Goal: Task Accomplishment & Management: Manage account settings

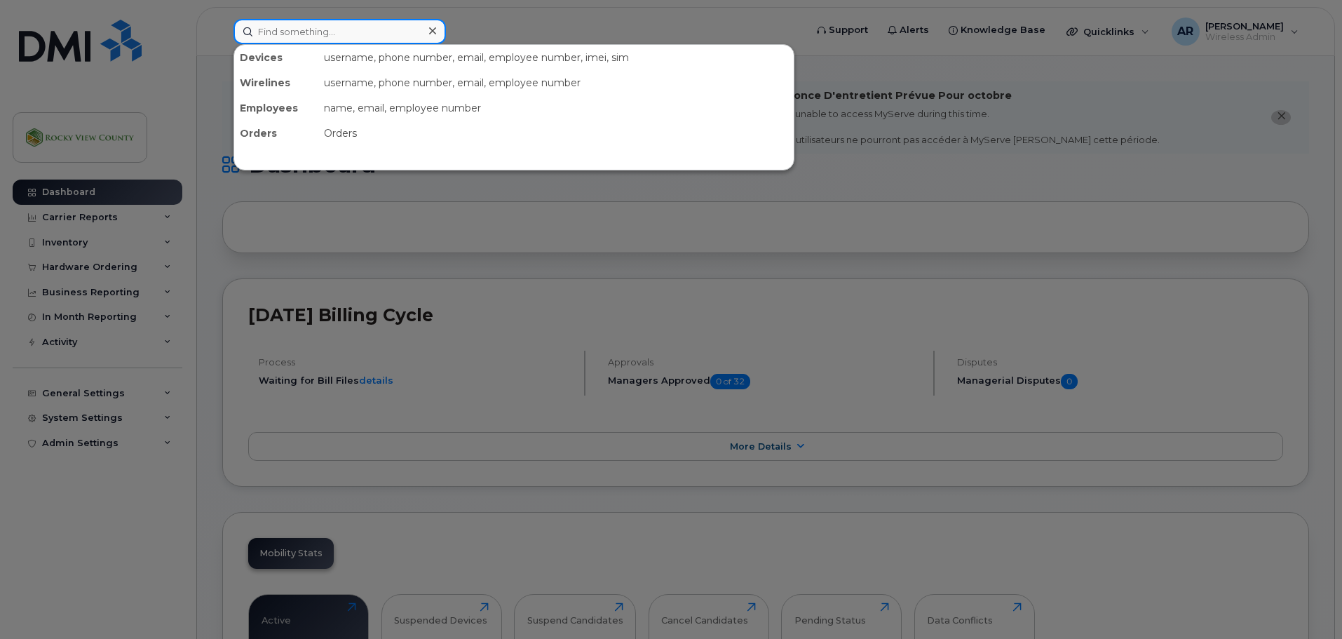
click at [357, 34] on input at bounding box center [339, 31] width 212 height 25
type input "glen"
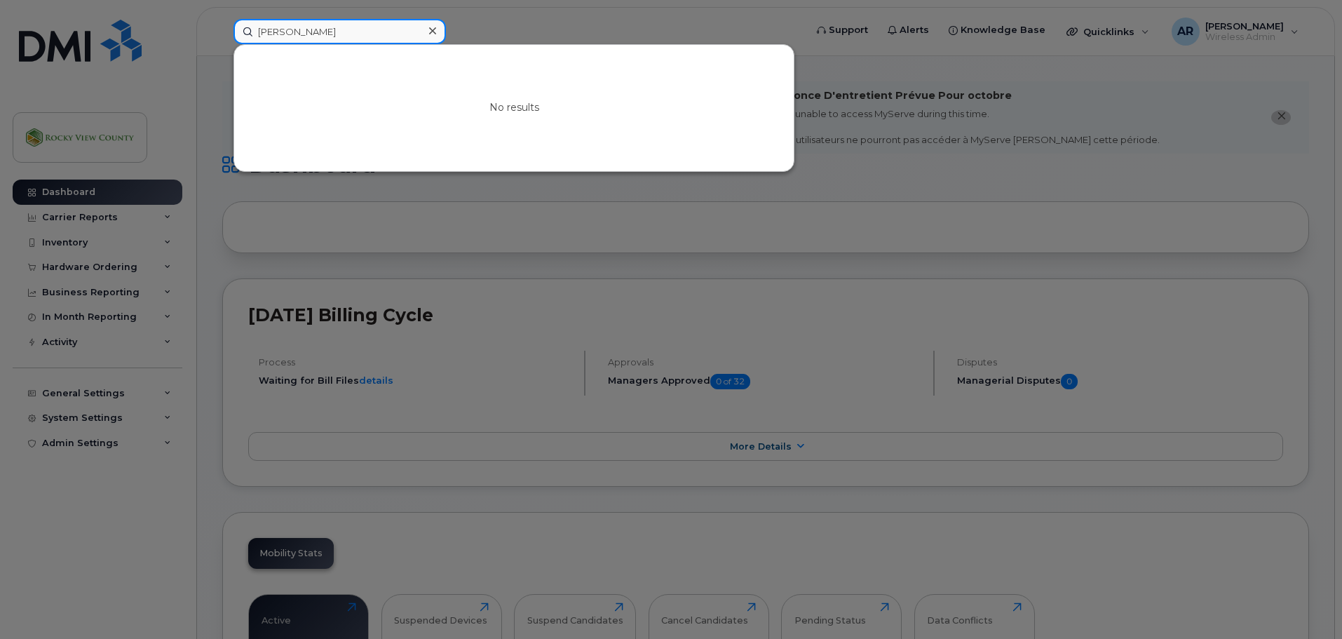
click at [357, 34] on input "glen" at bounding box center [339, 31] width 212 height 25
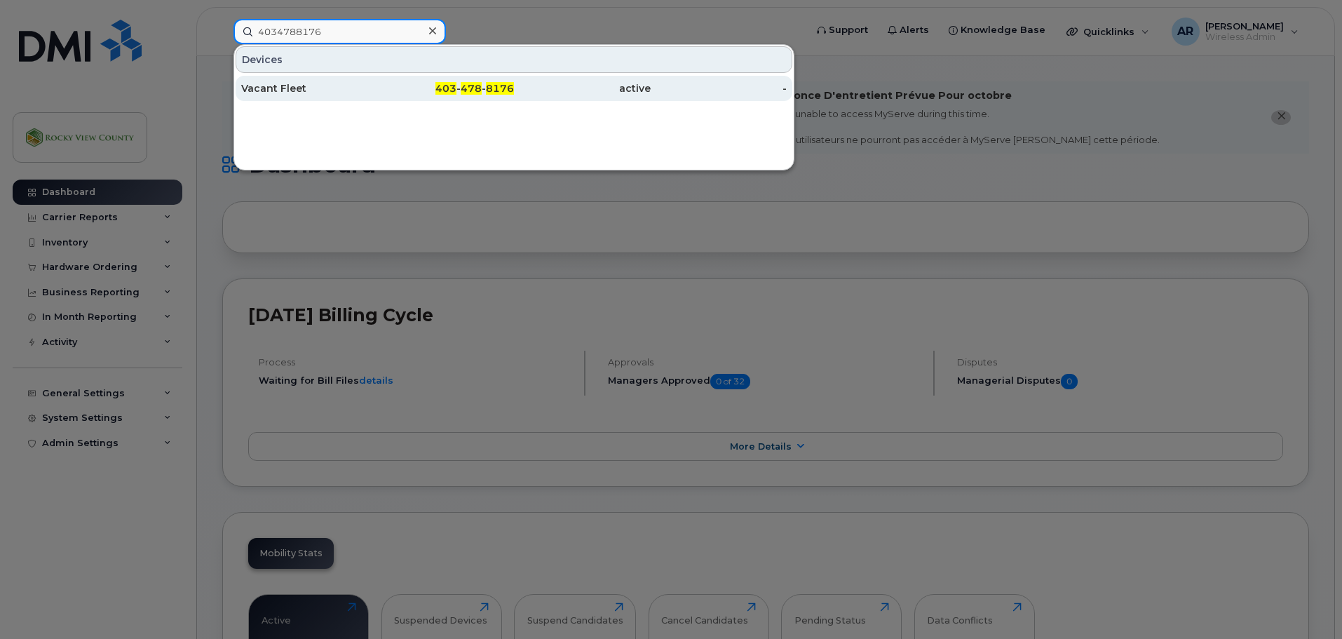
type input "4034788176"
click at [323, 88] on div "Vacant Fleet" at bounding box center [309, 88] width 137 height 14
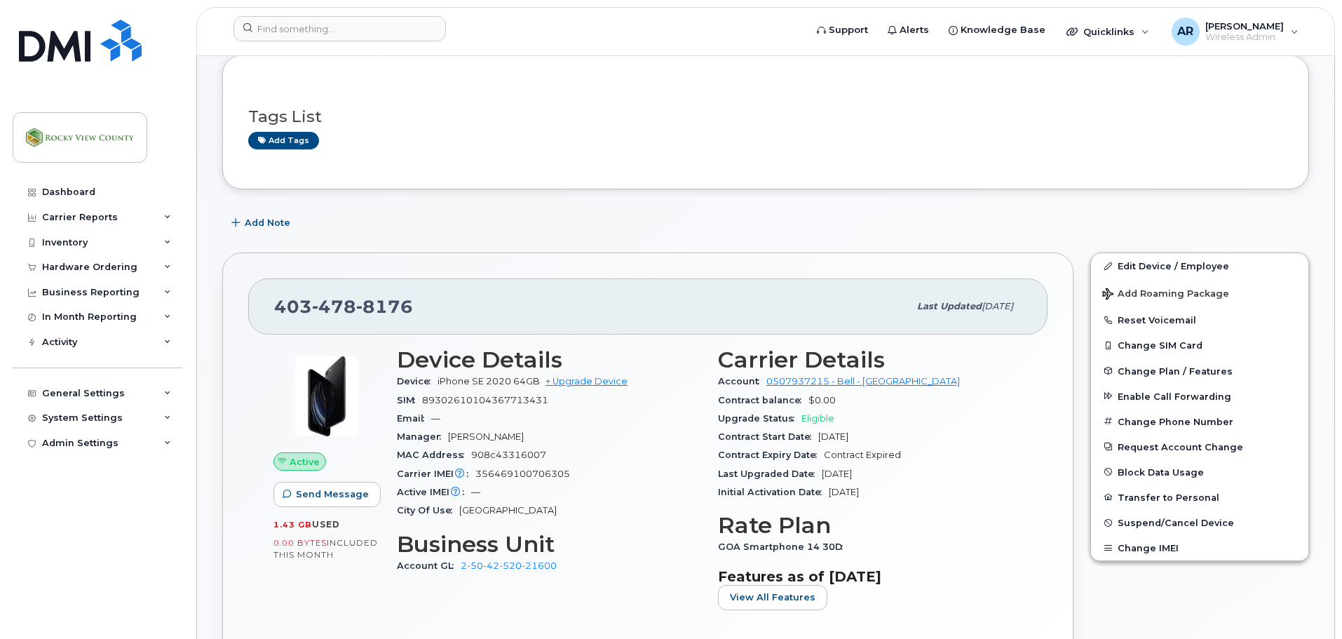
scroll to position [140, 0]
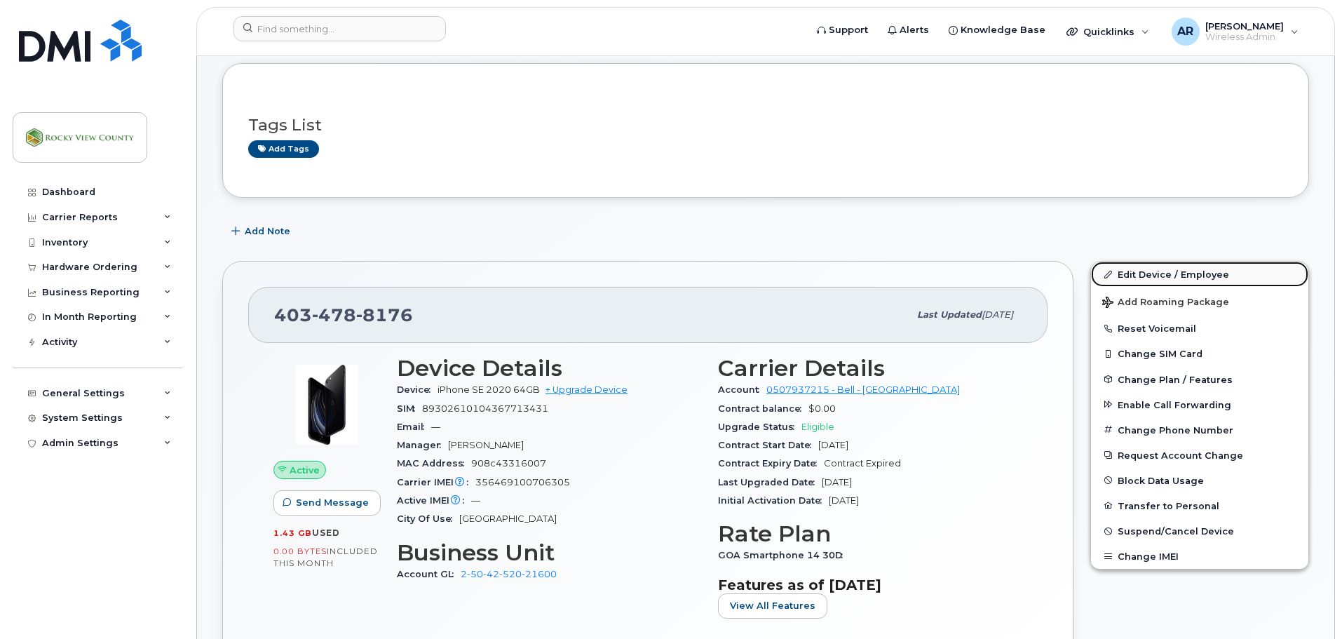
click at [1162, 279] on link "Edit Device / Employee" at bounding box center [1199, 274] width 217 height 25
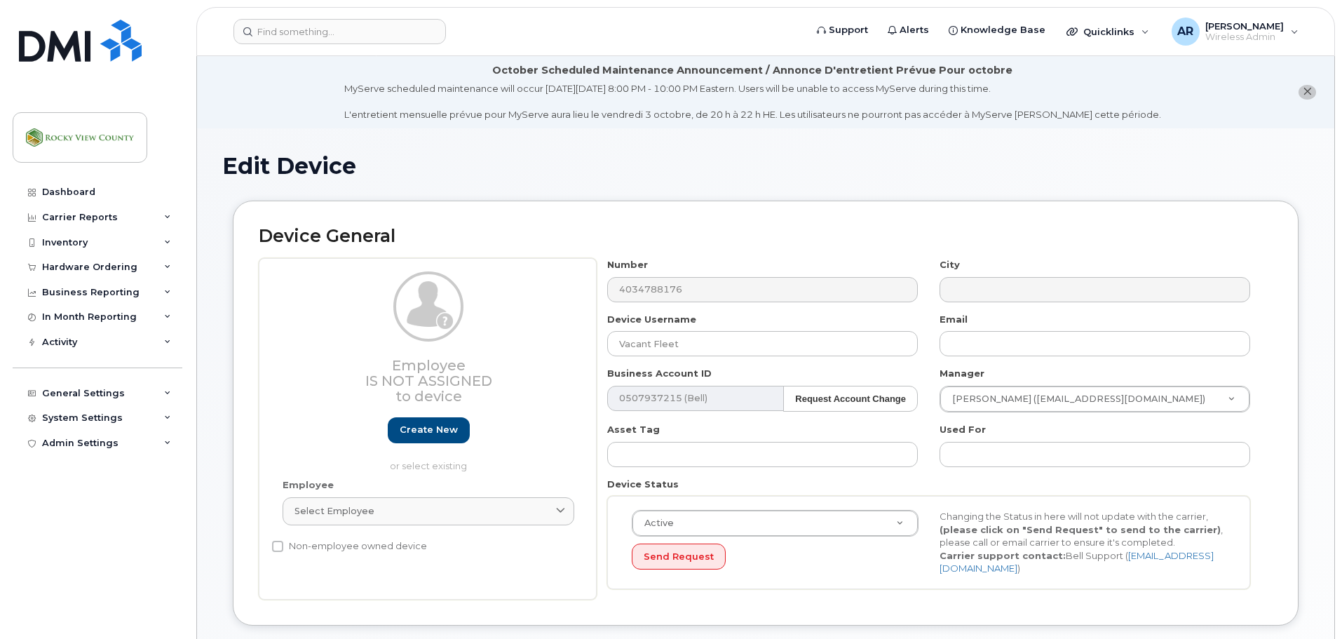
select select "29629305"
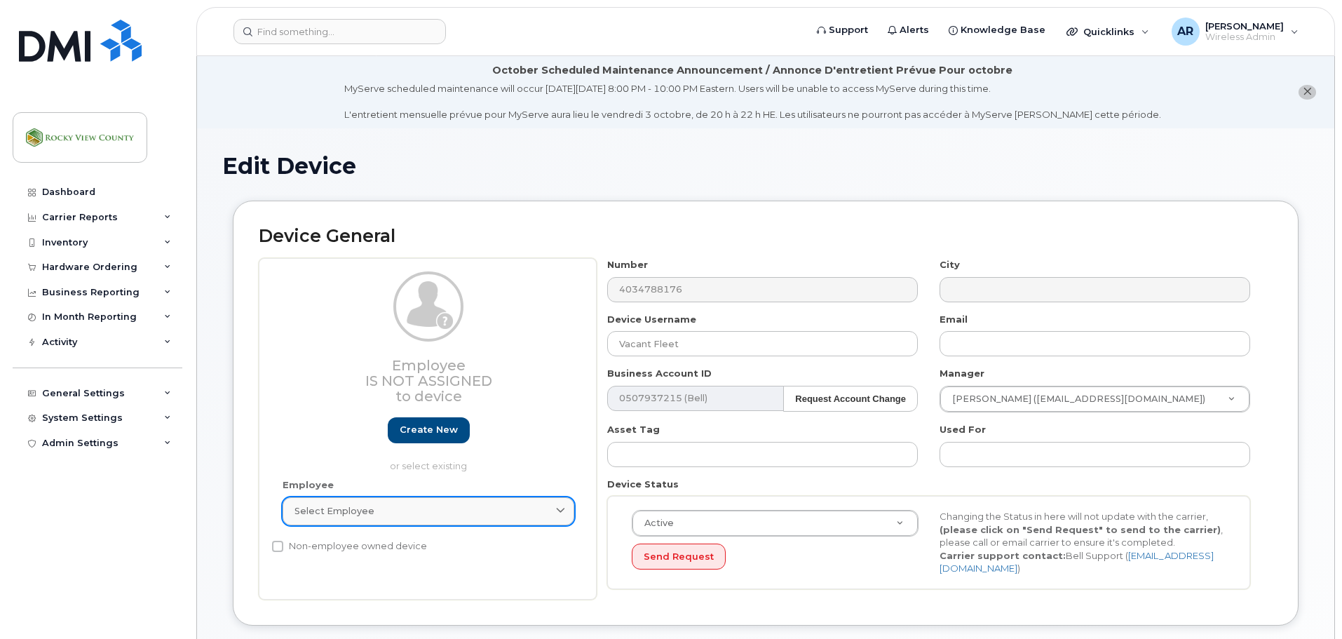
click at [364, 518] on link "Select employee" at bounding box center [429, 511] width 292 height 28
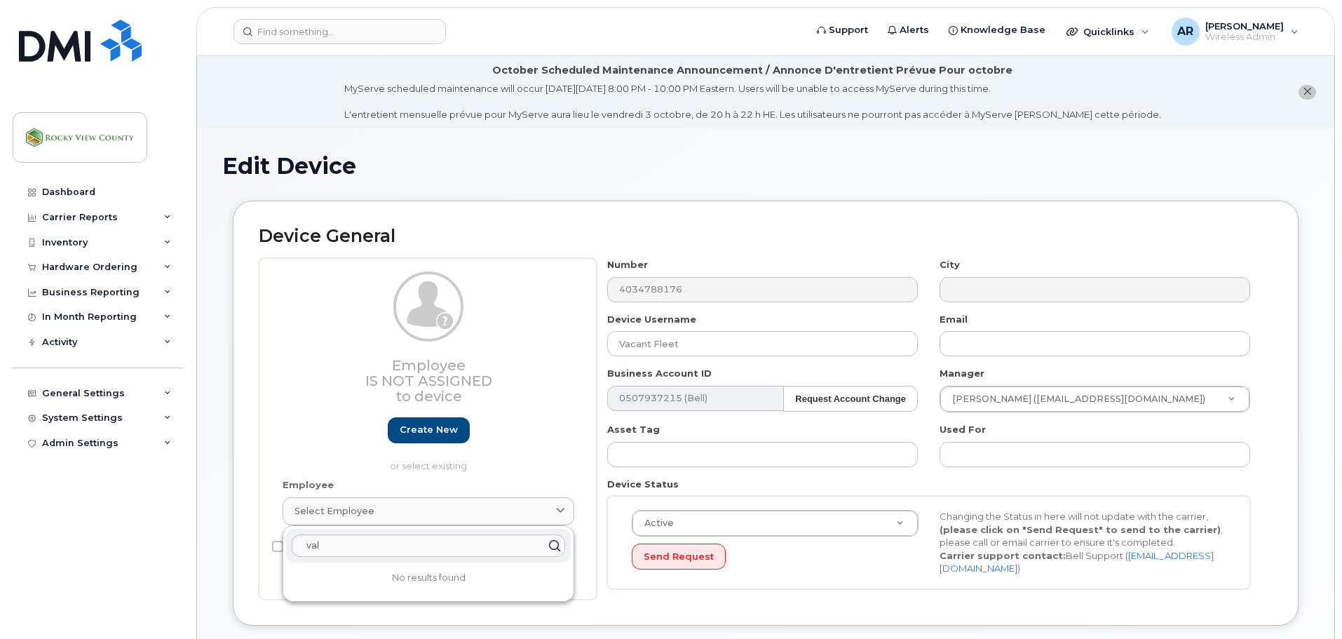
type input "val"
click at [337, 462] on p "or select existing" at bounding box center [429, 465] width 292 height 13
click at [429, 433] on link "Create new" at bounding box center [429, 430] width 82 height 26
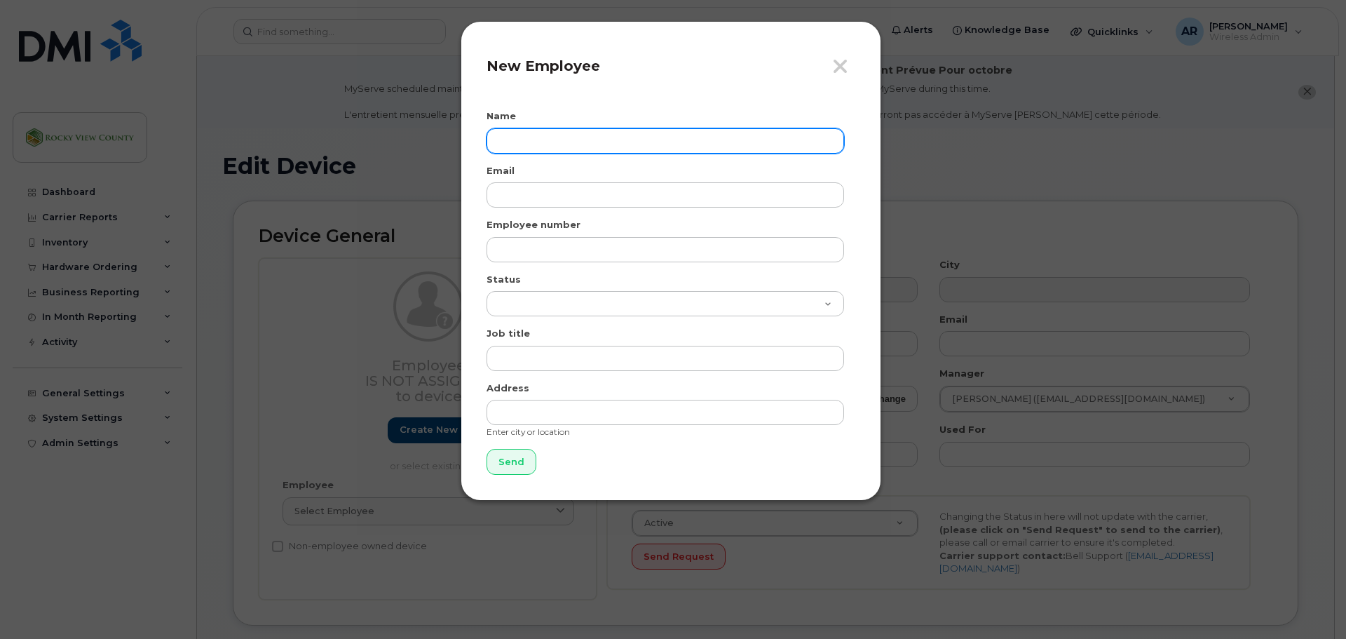
click at [775, 147] on input "text" at bounding box center [666, 140] width 358 height 25
paste input "[PERSON_NAME]"
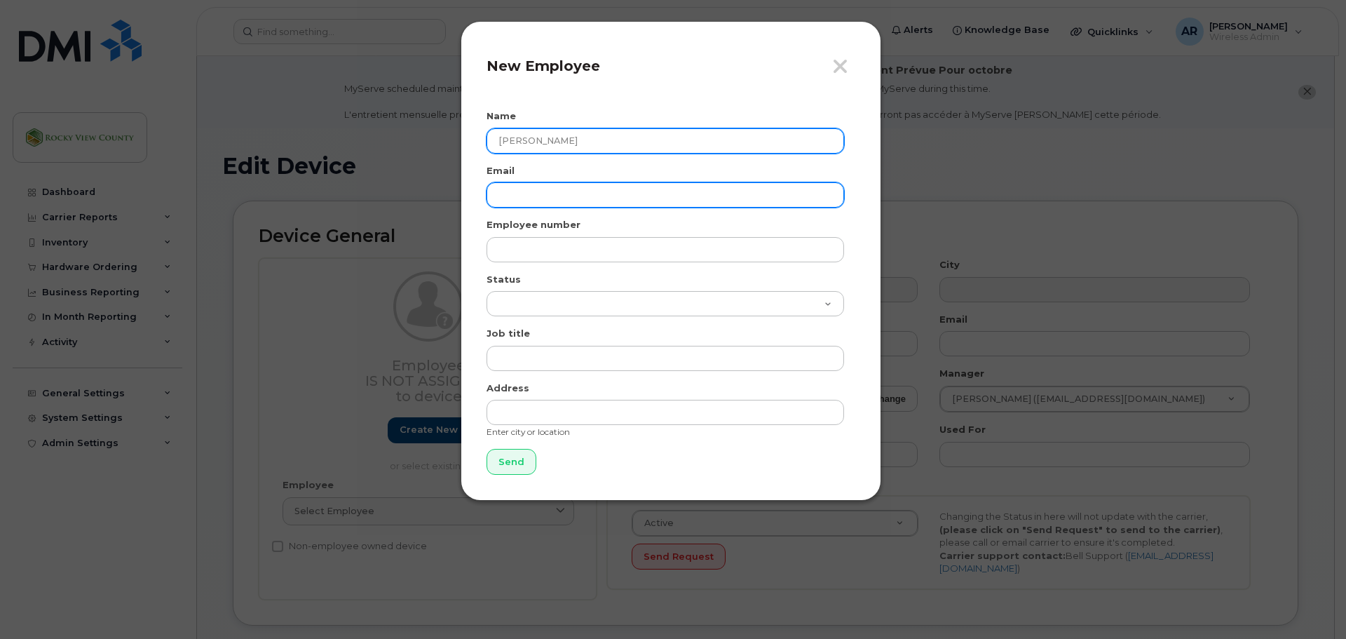
type input "[PERSON_NAME]"
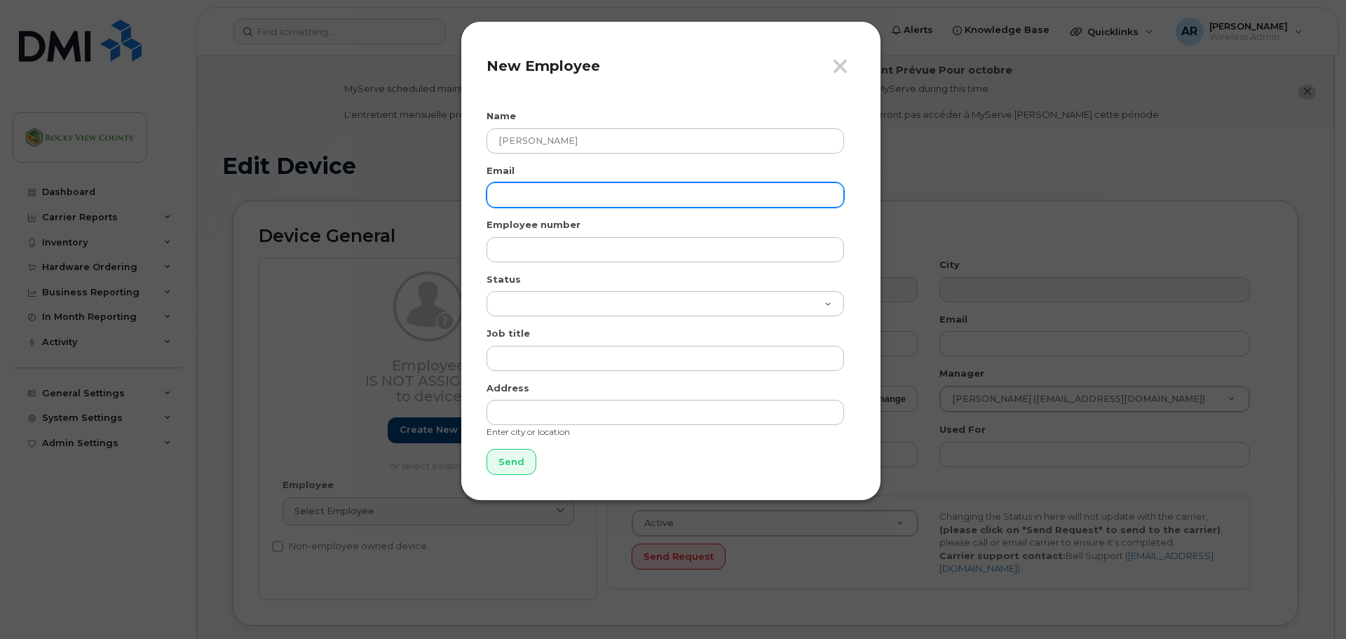
click at [745, 187] on input "email" at bounding box center [666, 194] width 358 height 25
click at [616, 191] on input "email" at bounding box center [666, 194] width 358 height 25
paste input "[EMAIL_ADDRESS][DOMAIN_NAME]"
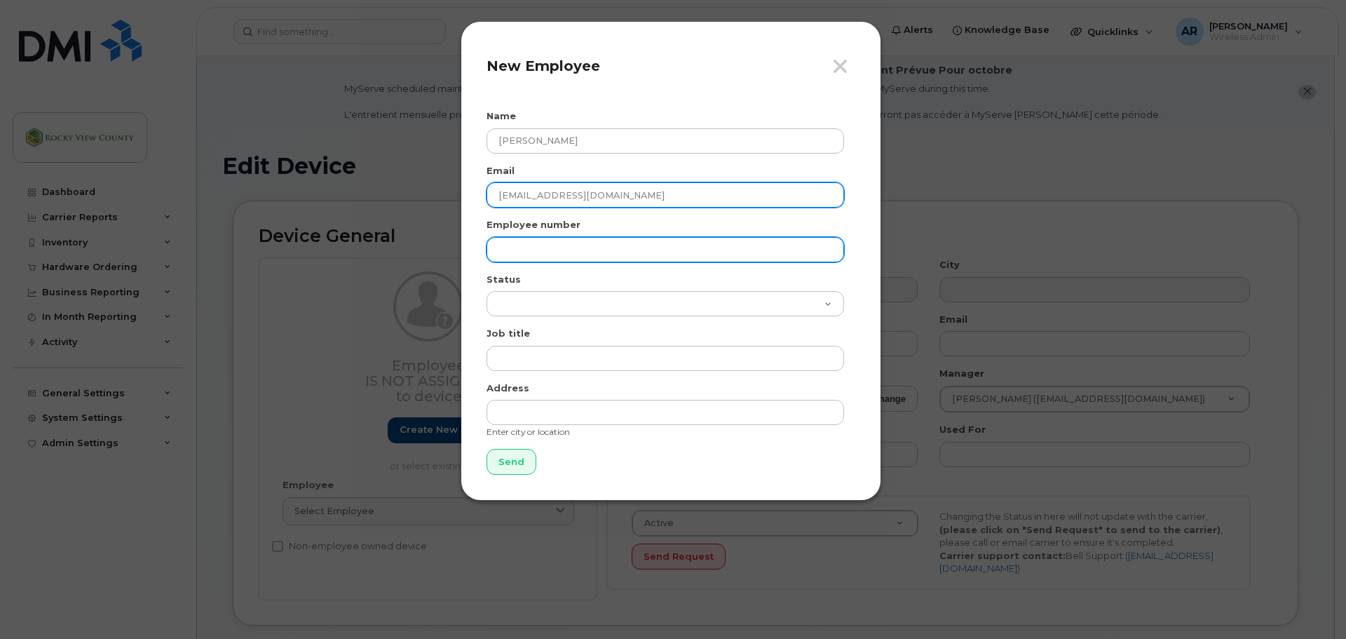
type input "[EMAIL_ADDRESS][DOMAIN_NAME]"
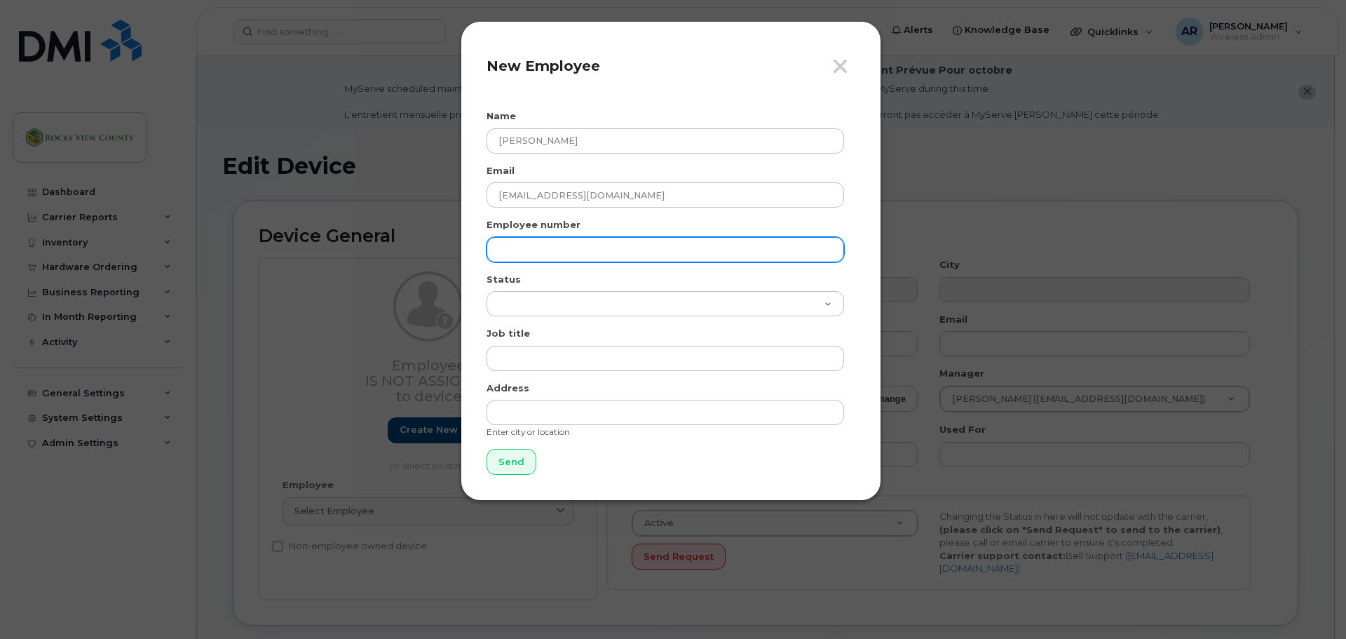
click at [602, 243] on input "text" at bounding box center [666, 249] width 358 height 25
paste input "[EMAIL_ADDRESS][DOMAIN_NAME]"
type input "[EMAIL_ADDRESS][DOMAIN_NAME]"
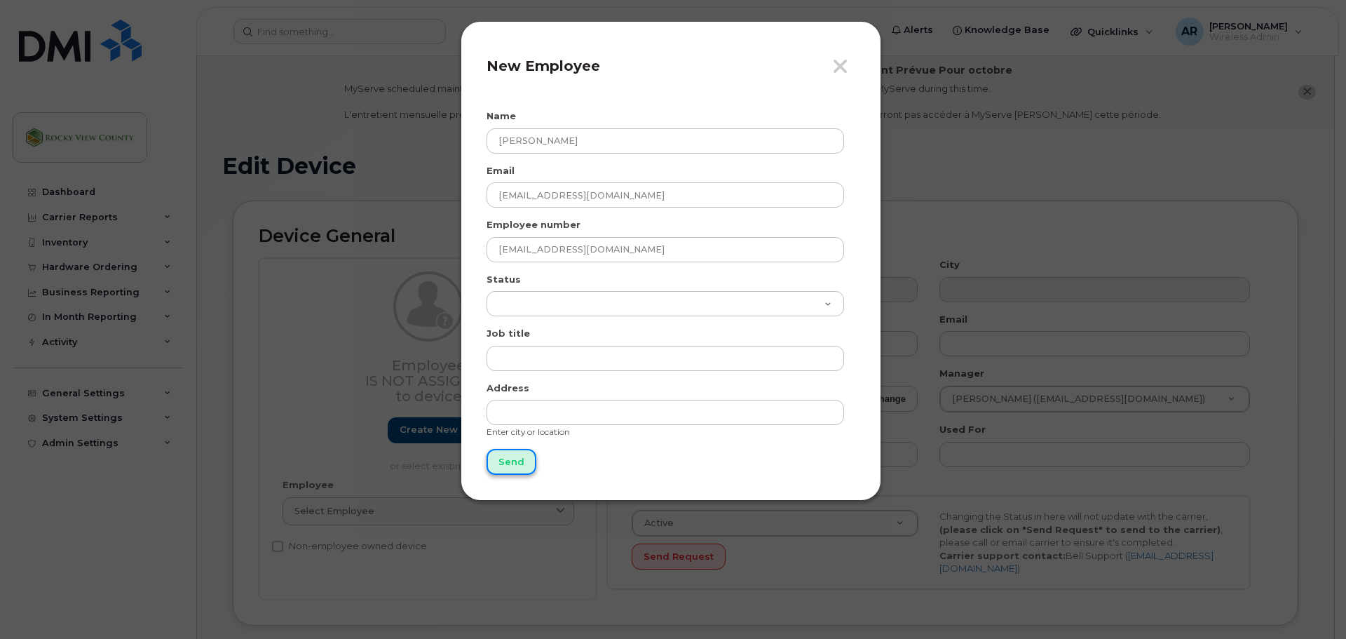
click at [493, 451] on input "Send" at bounding box center [512, 462] width 50 height 26
type input "Send"
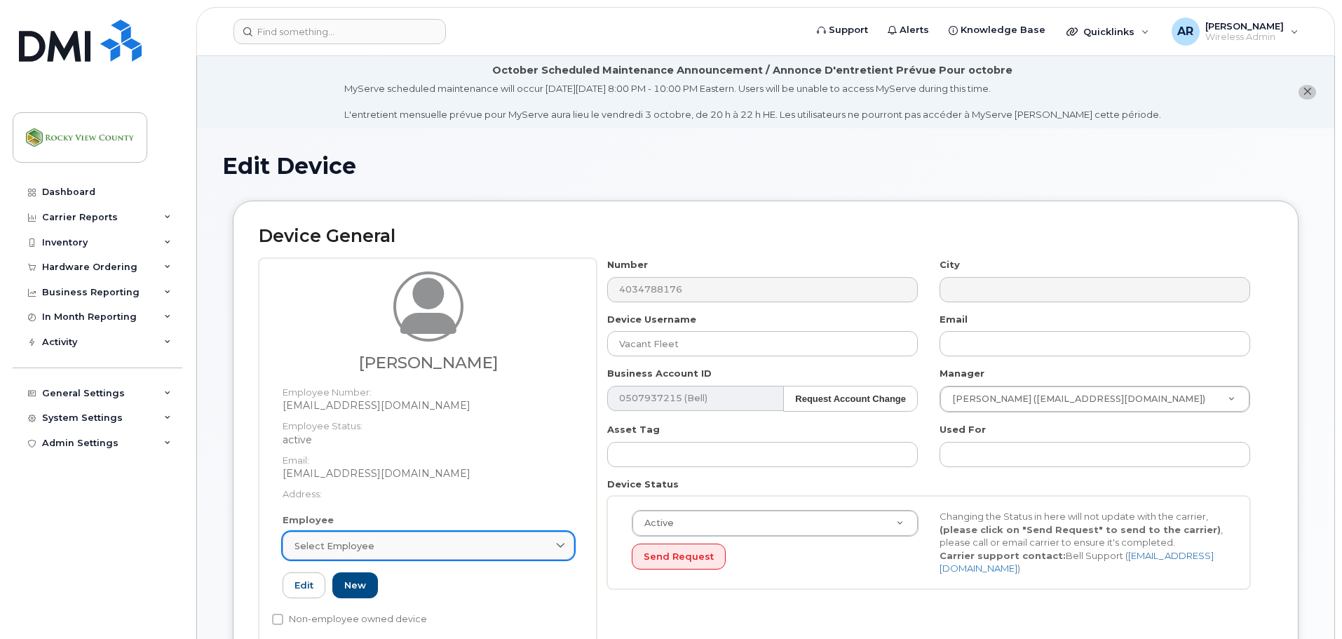
click at [346, 548] on span "Select employee" at bounding box center [334, 545] width 80 height 13
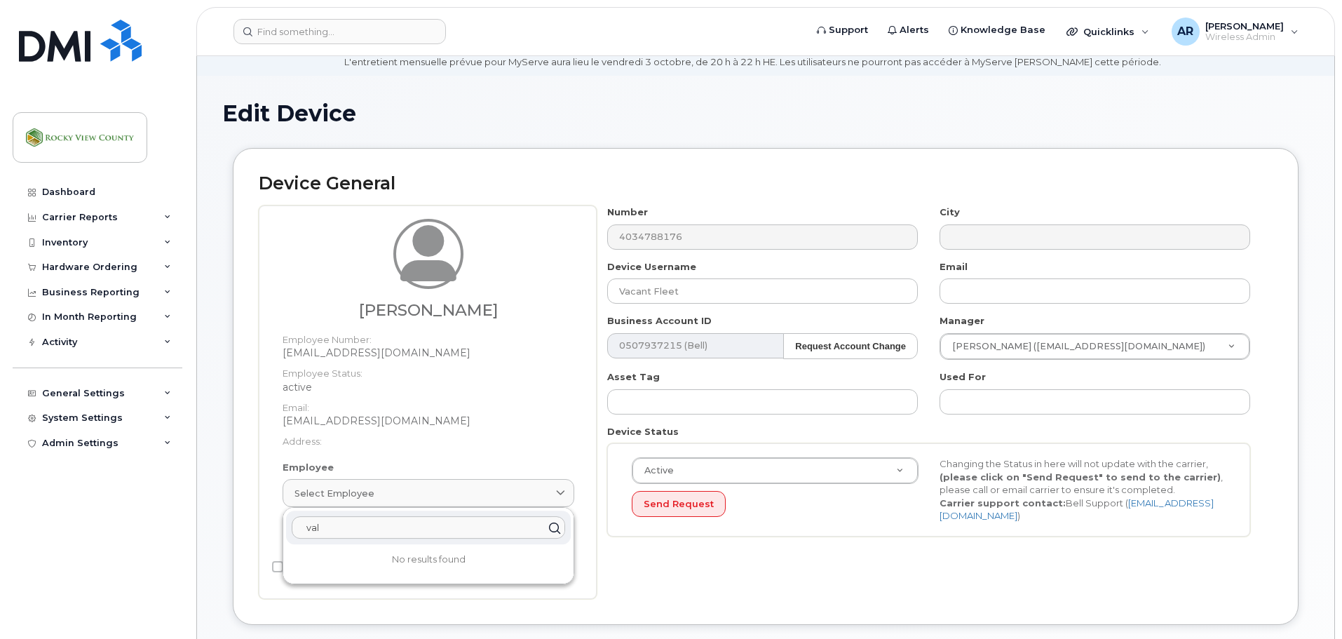
scroll to position [210, 0]
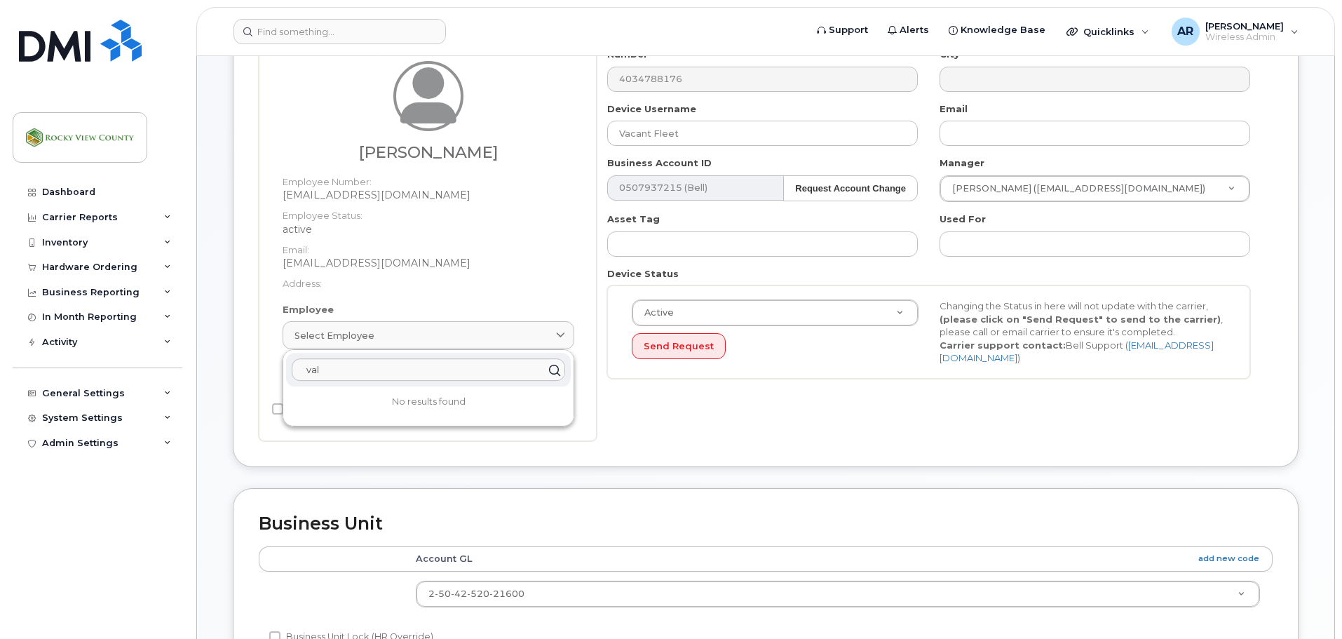
click at [552, 372] on icon at bounding box center [554, 370] width 20 height 20
click at [459, 373] on input "val" at bounding box center [428, 369] width 273 height 22
click at [480, 292] on div "Valentin Hristov Employee Number: VHristov@rockyview.ca Employee Status: active…" at bounding box center [428, 182] width 313 height 242
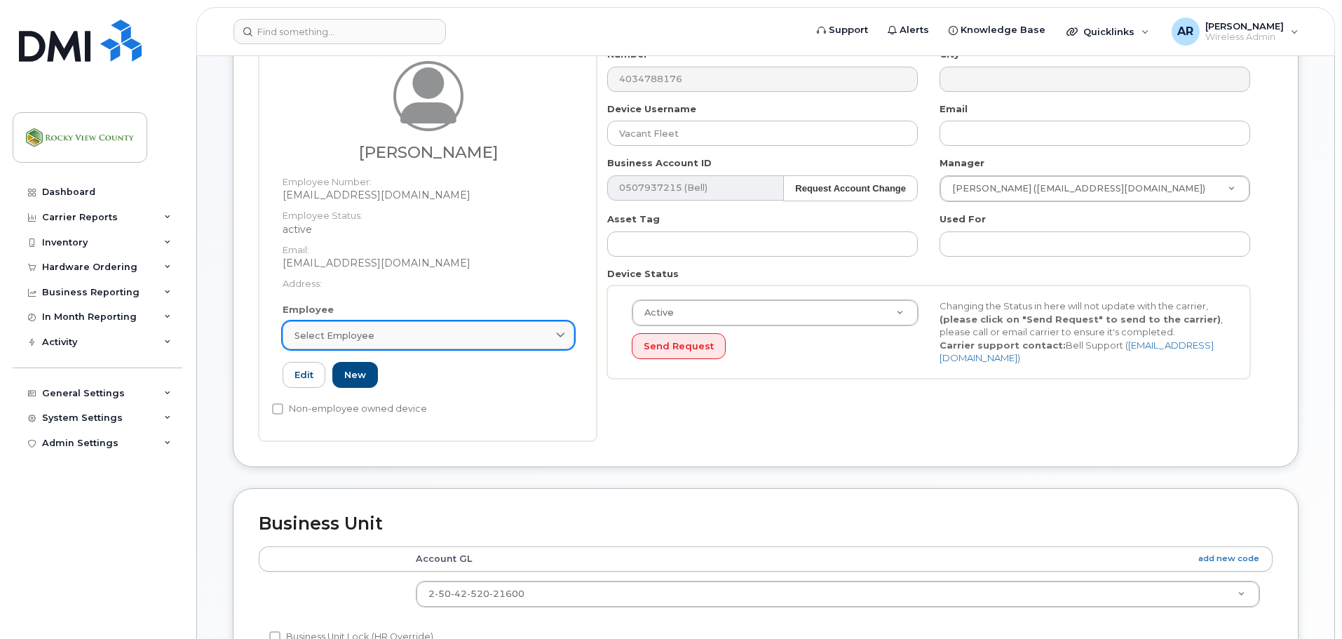
click at [399, 335] on div "Select employee" at bounding box center [428, 335] width 268 height 13
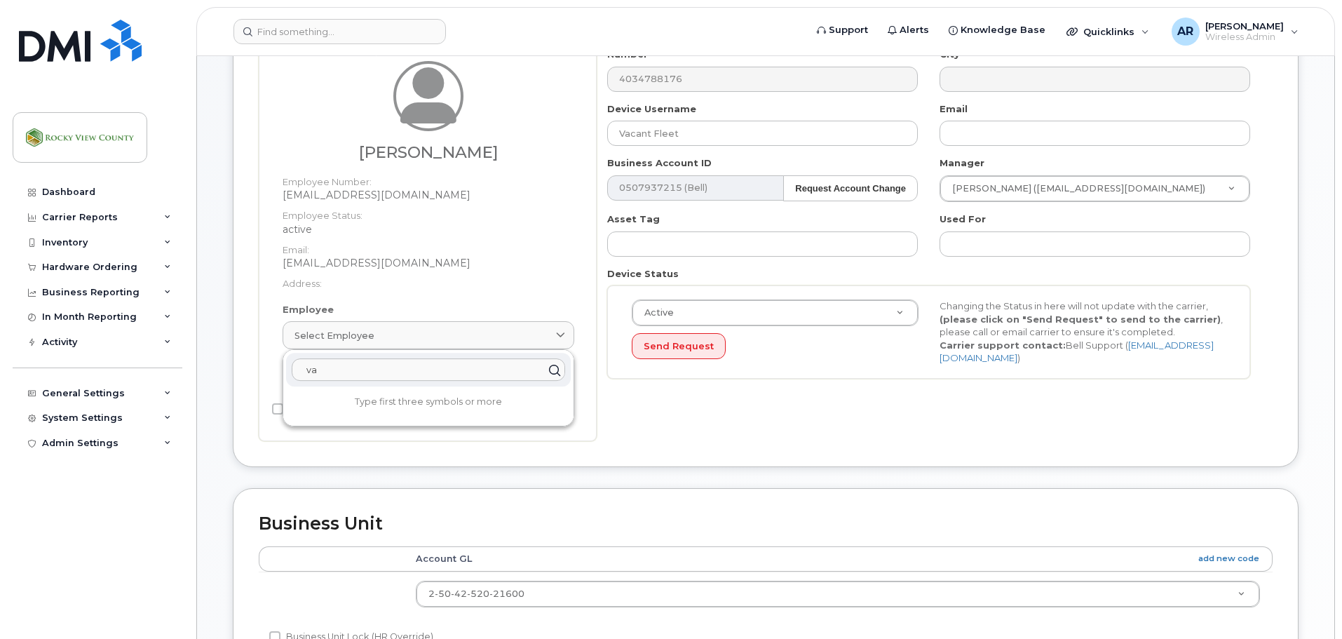
type input "v"
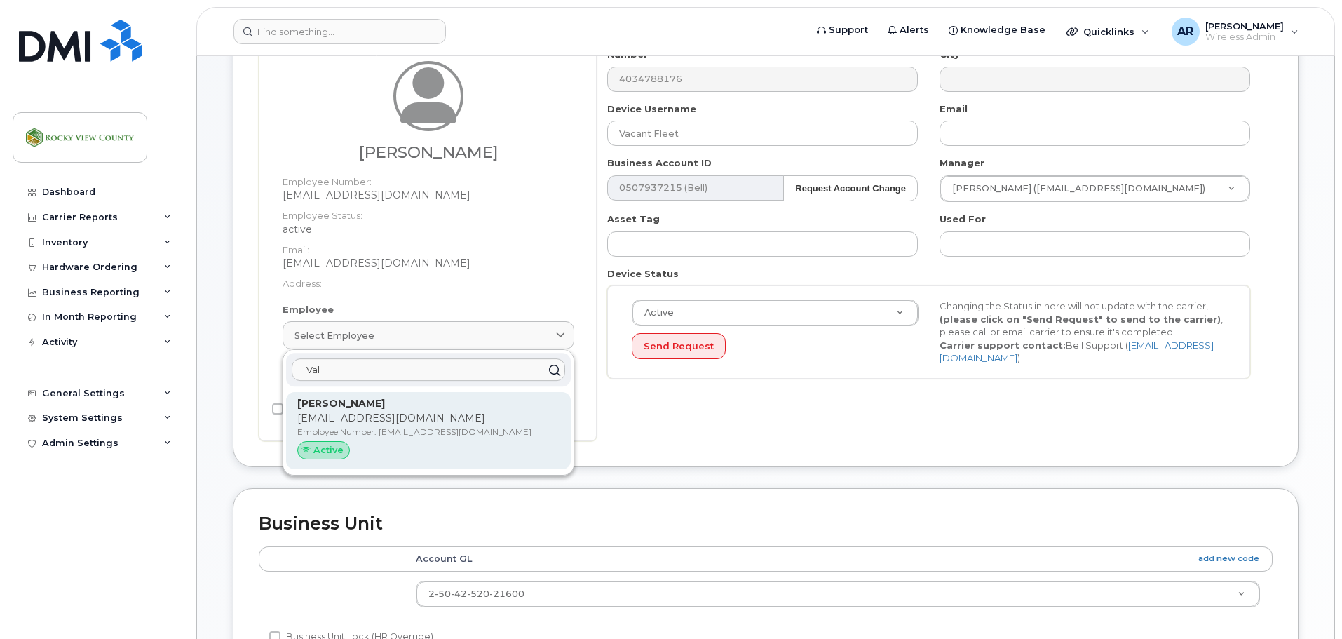
type input "Val"
click at [374, 401] on strong "[PERSON_NAME]" at bounding box center [341, 403] width 88 height 13
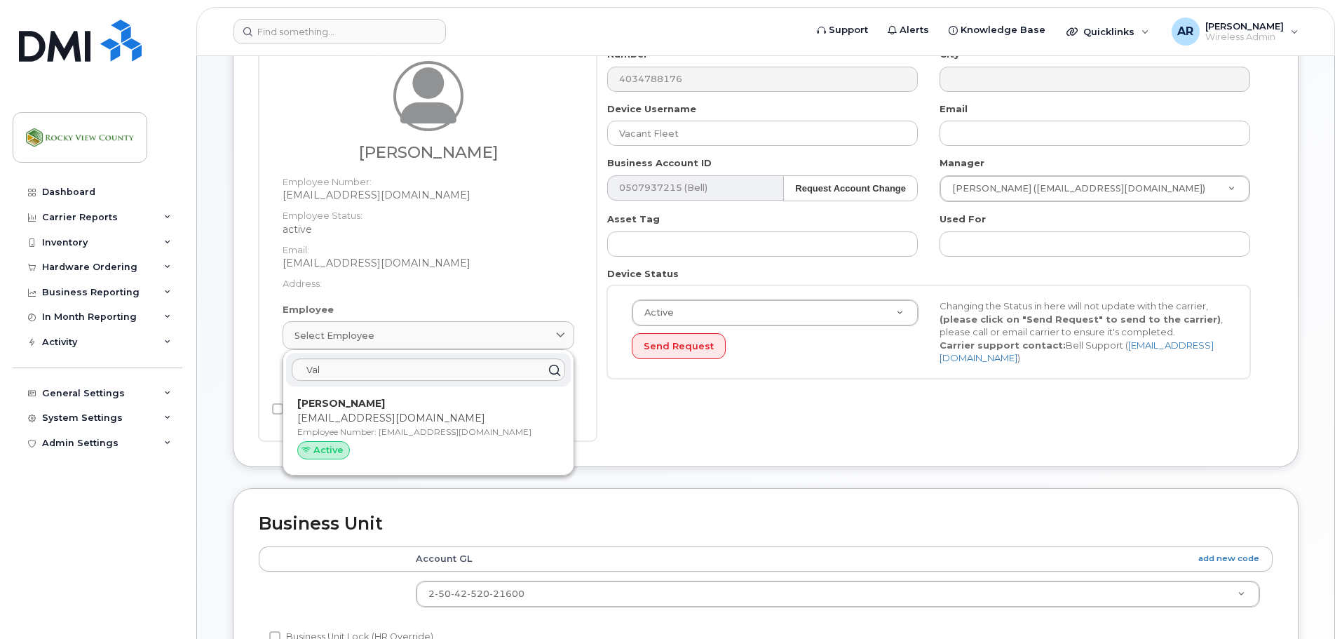
type input "[EMAIL_ADDRESS][DOMAIN_NAME]"
type input "[PERSON_NAME]"
type input "[EMAIL_ADDRESS][DOMAIN_NAME]"
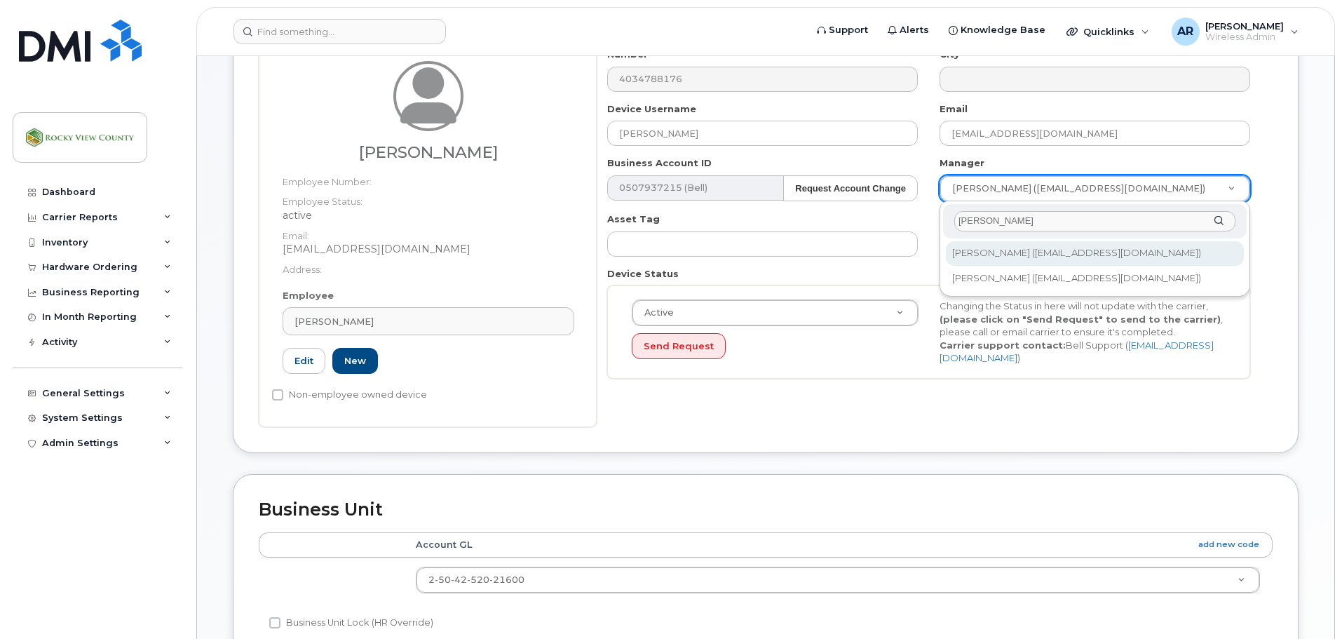
type input "jeff"
type input "2340327"
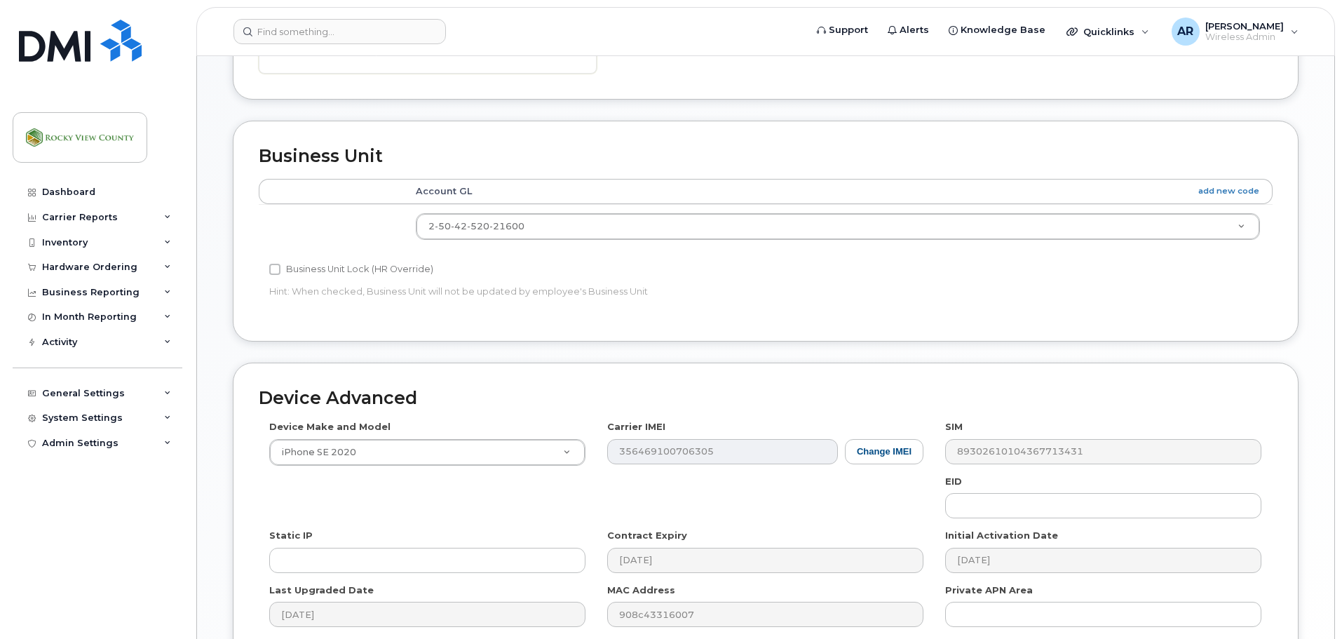
scroll to position [705, 0]
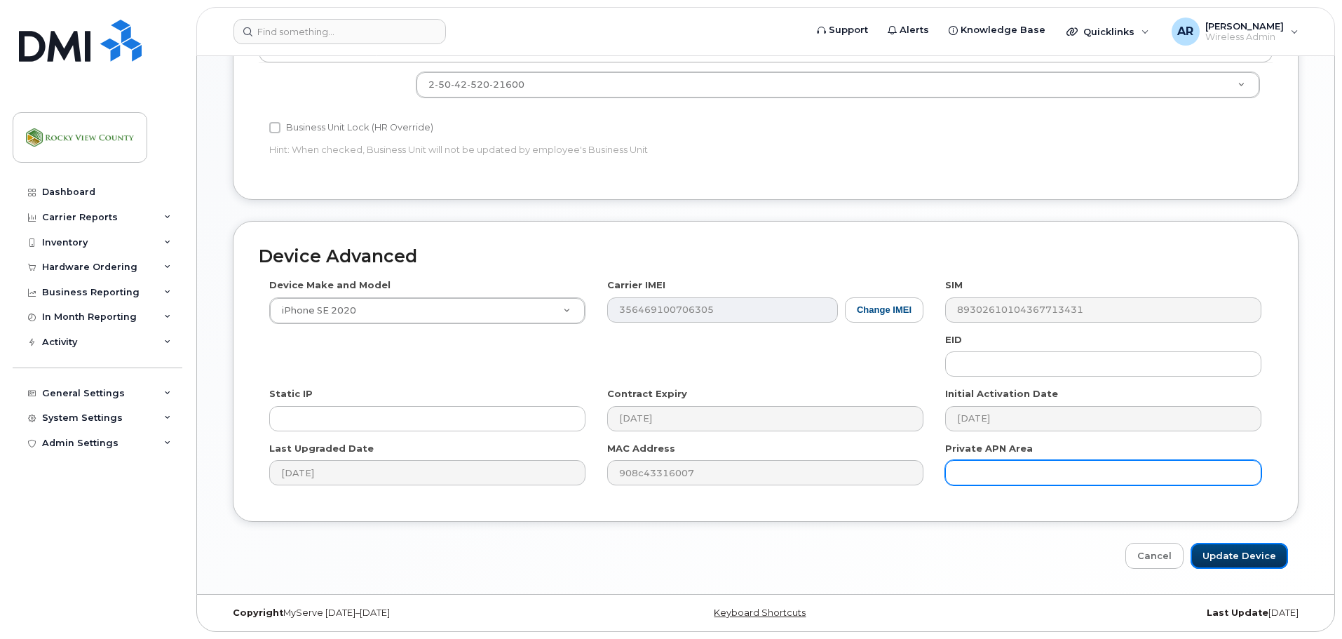
drag, startPoint x: 1225, startPoint y: 555, endPoint x: 948, endPoint y: 461, distance: 292.5
click at [1225, 557] on input "Update Device" at bounding box center [1239, 556] width 97 height 26
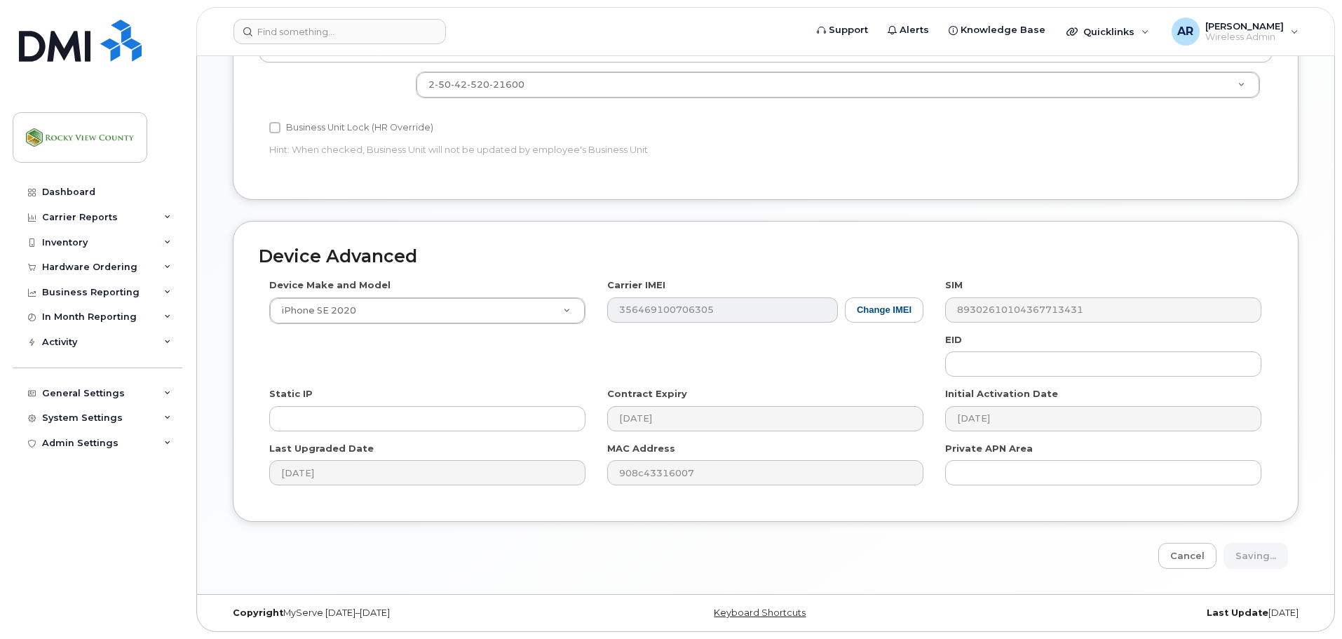
type input "Saving..."
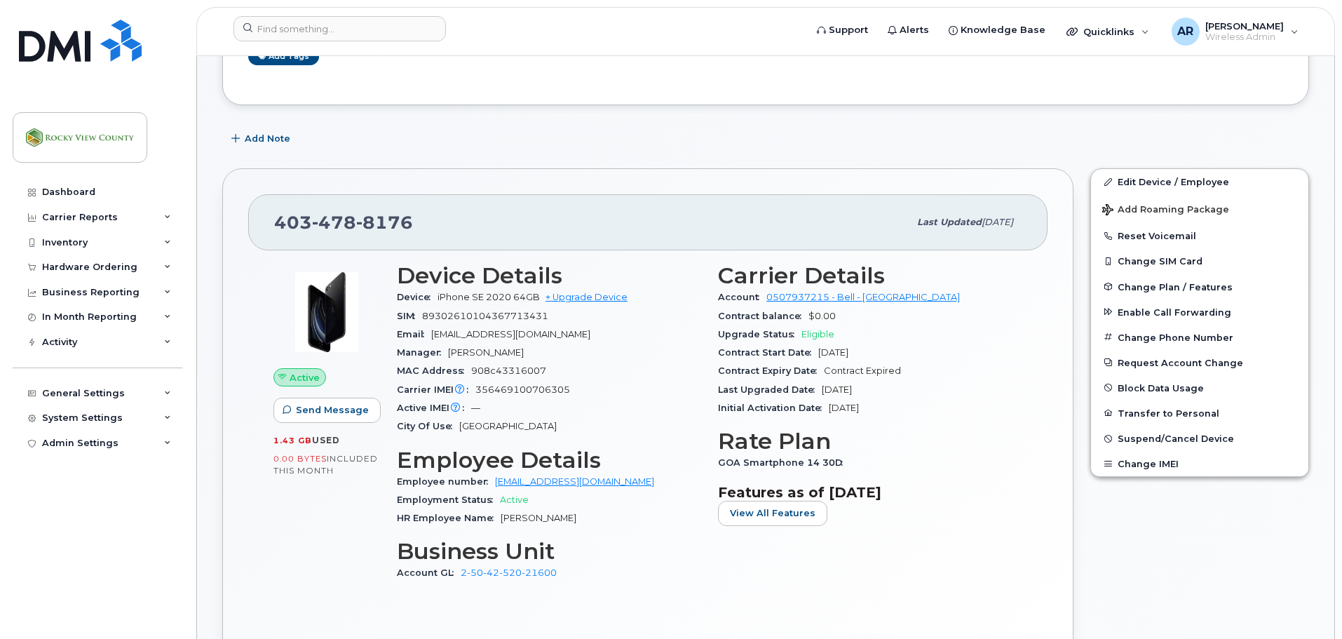
scroll to position [210, 0]
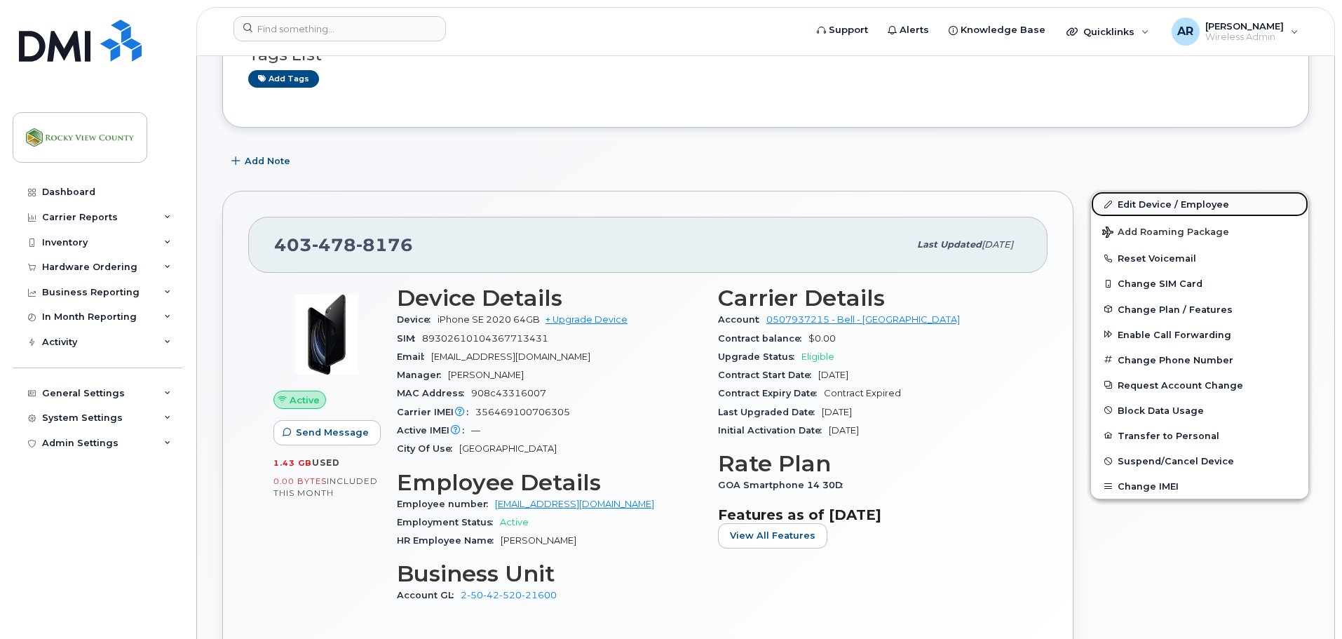
click at [1140, 199] on link "Edit Device / Employee" at bounding box center [1199, 203] width 217 height 25
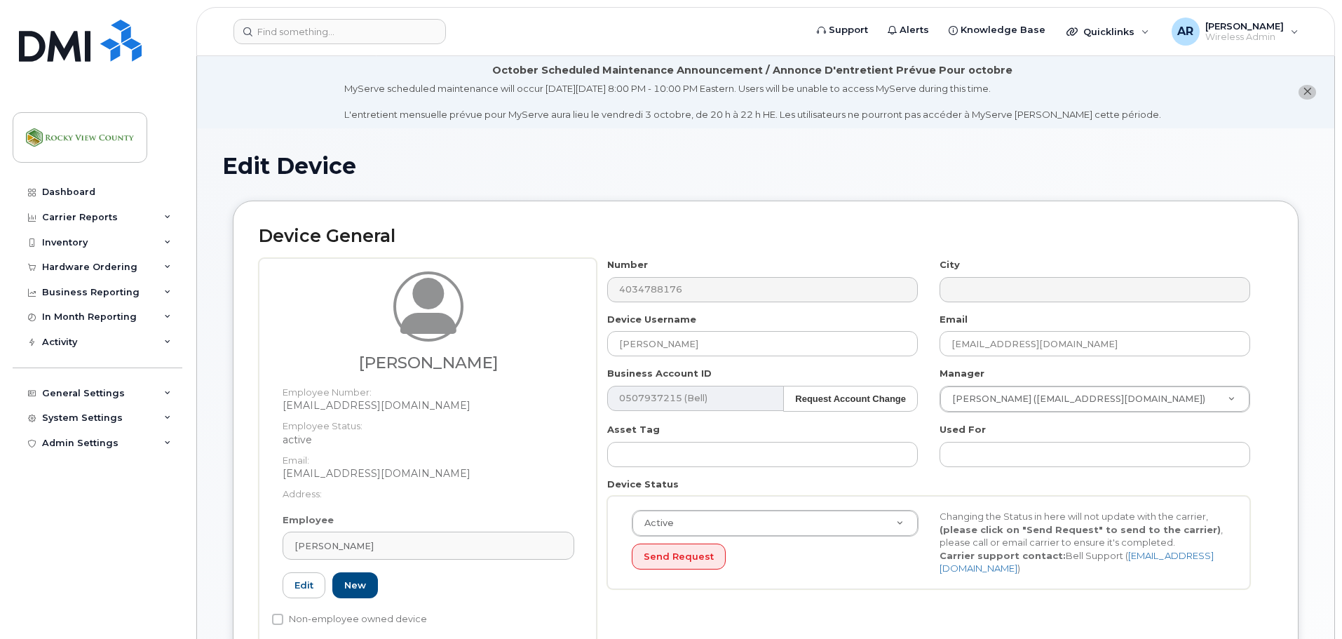
select select "29629305"
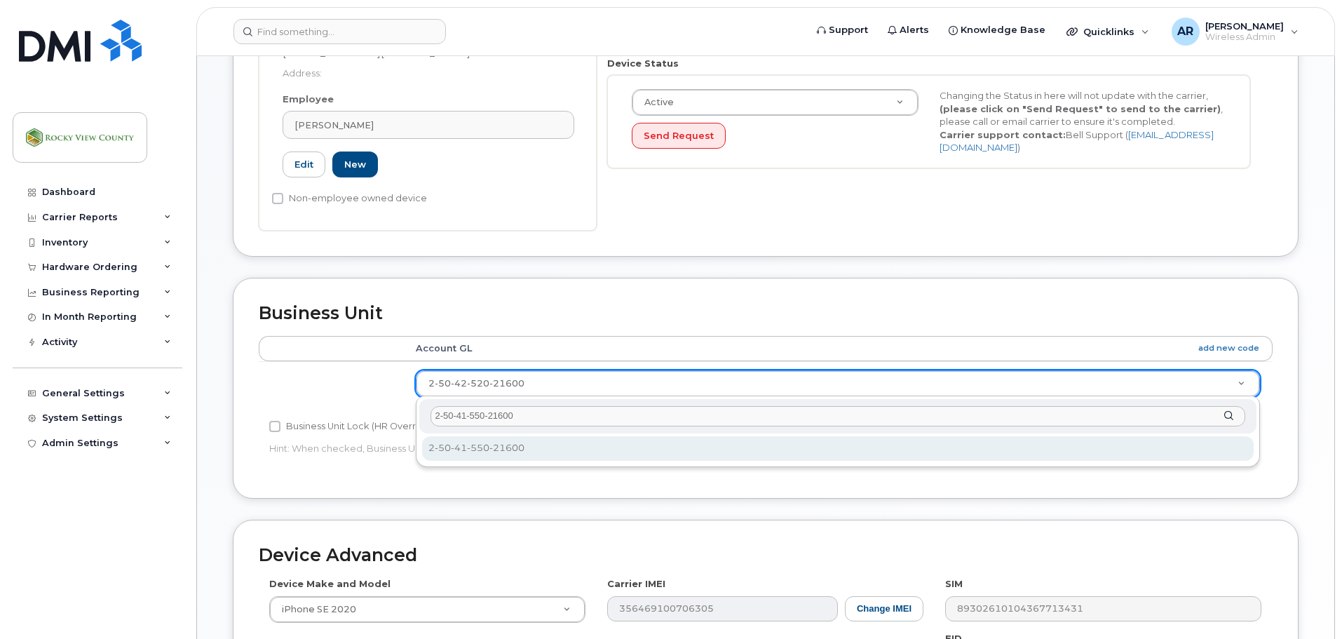
type input "2-50-41-550-21600"
select select "29629302"
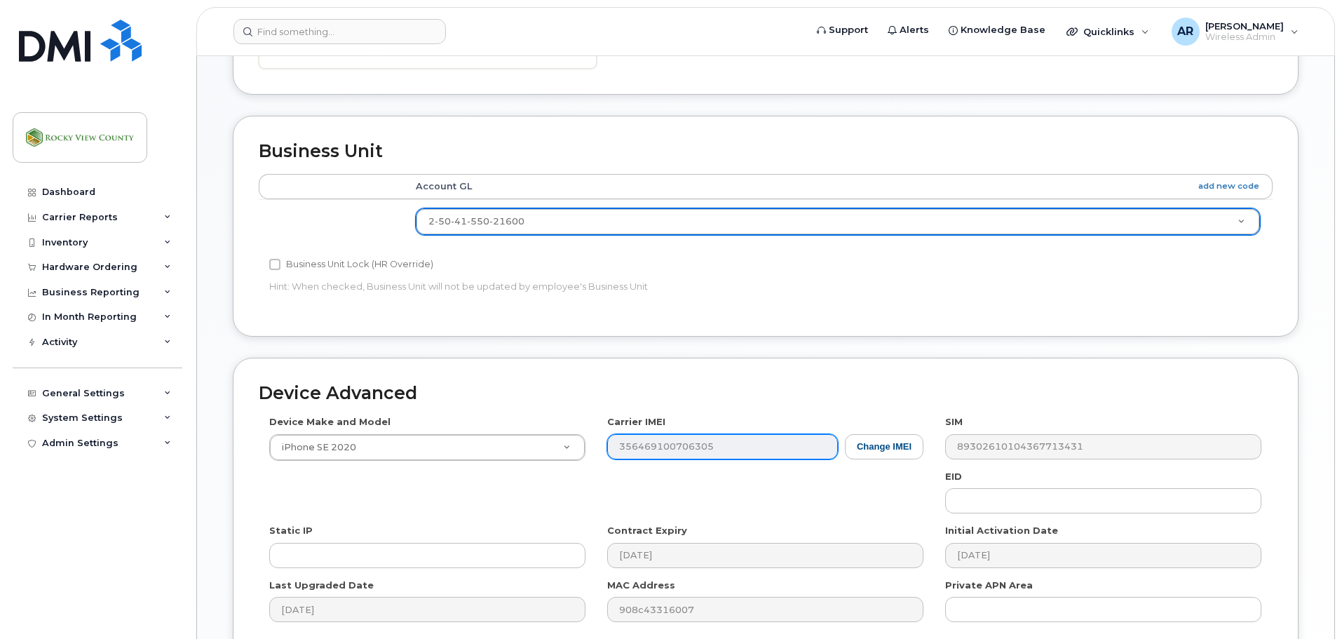
scroll to position [719, 0]
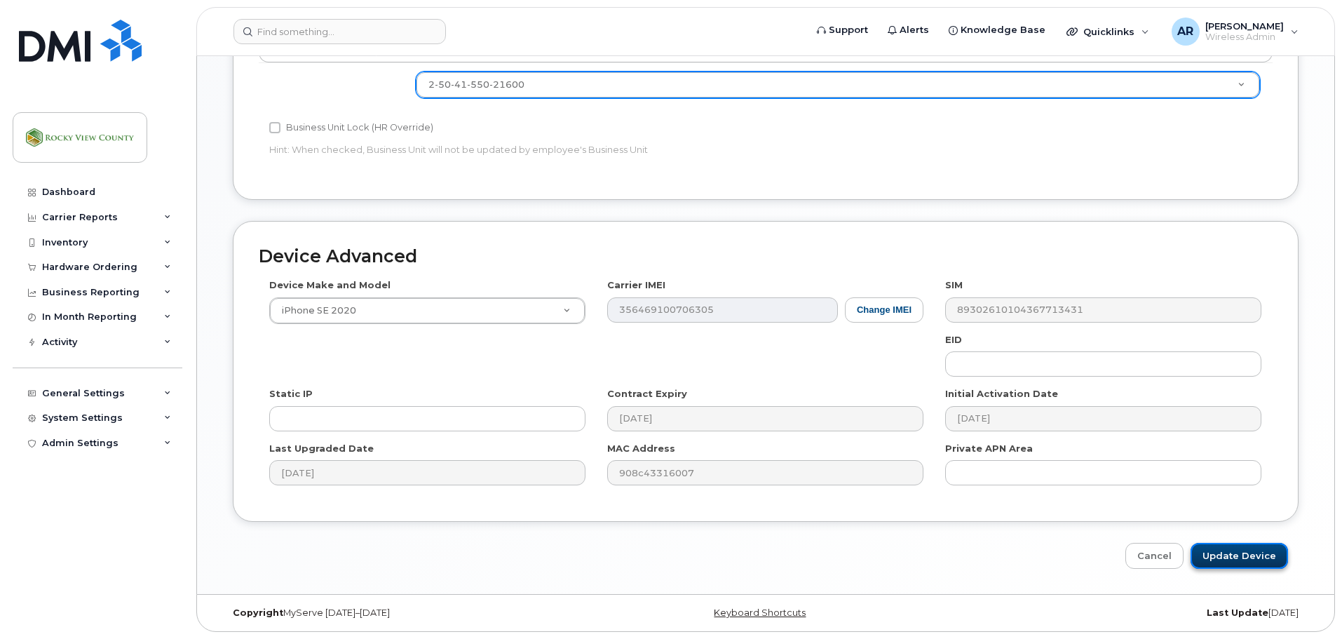
click at [1212, 550] on input "Update Device" at bounding box center [1239, 556] width 97 height 26
type input "Saving..."
